Goal: Information Seeking & Learning: Understand process/instructions

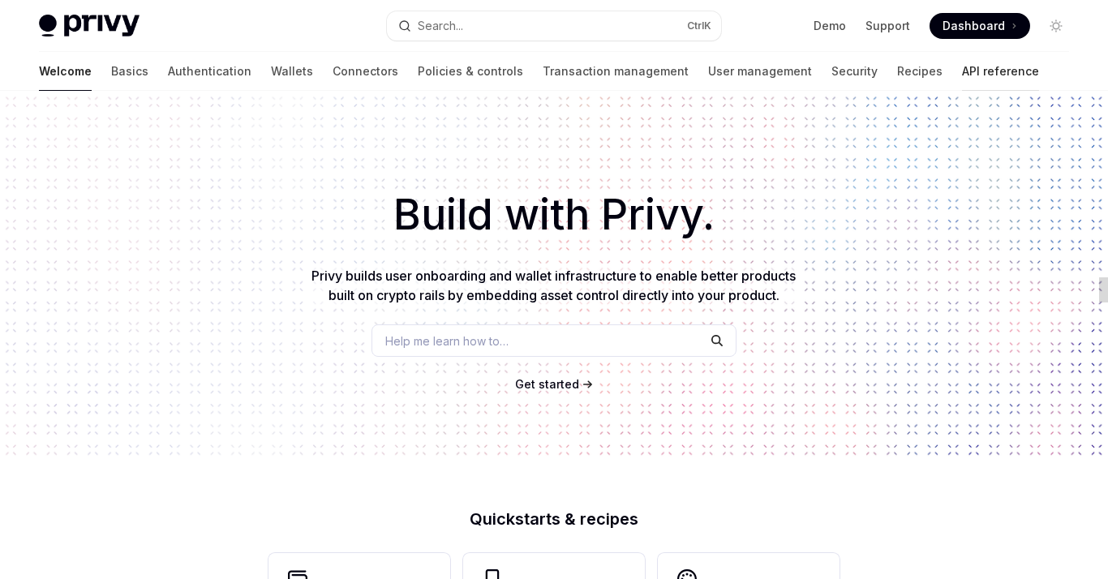
click at [962, 70] on link "API reference" at bounding box center [1000, 71] width 77 height 39
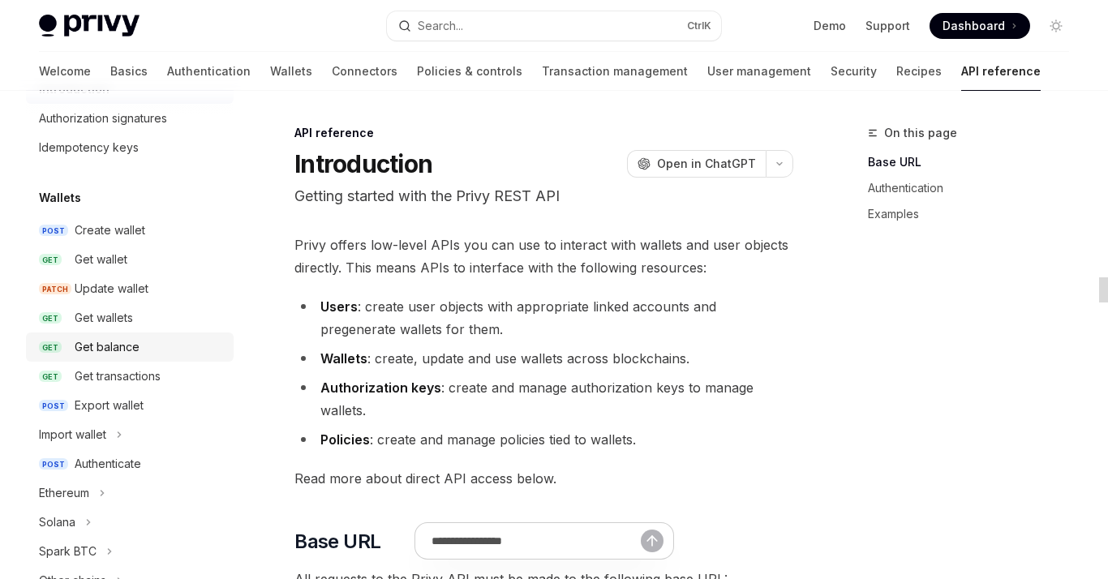
scroll to position [70, 0]
click at [165, 333] on link "GET Get balance" at bounding box center [130, 347] width 208 height 29
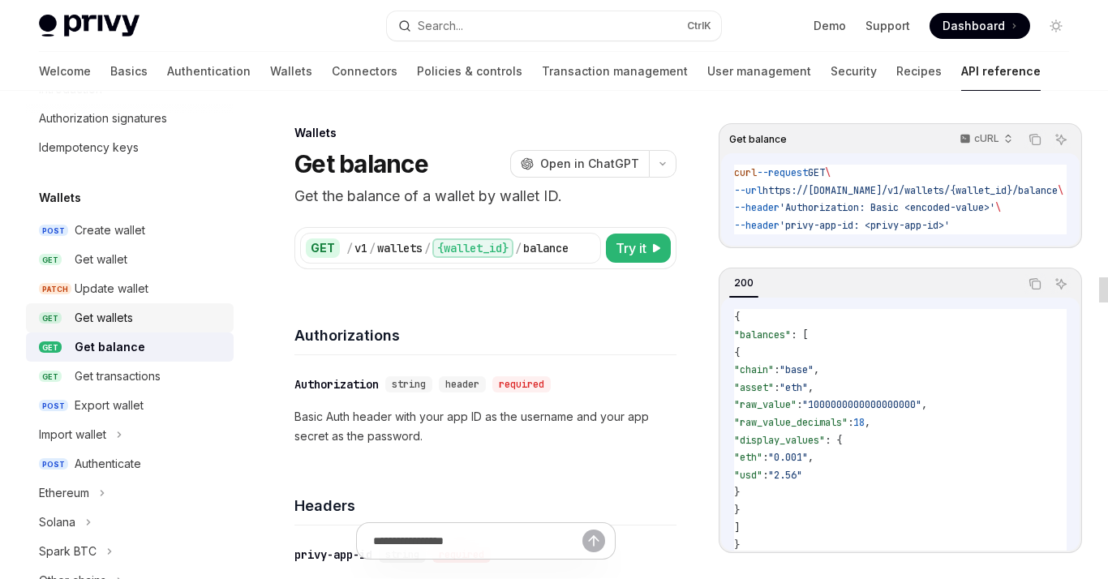
click at [163, 311] on div "Get wallets" at bounding box center [149, 317] width 149 height 19
type textarea "*"
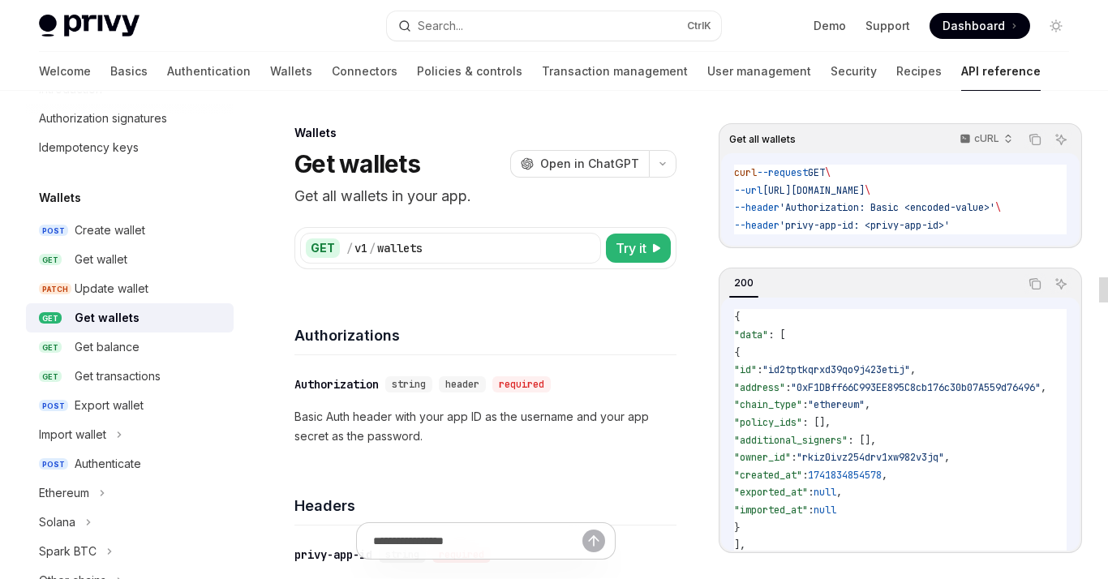
click at [802, 398] on span ""chain_type"" at bounding box center [768, 404] width 68 height 13
copy span "chain_type"
click at [785, 513] on span ""imported_at"" at bounding box center [771, 510] width 74 height 13
